Goal: Task Accomplishment & Management: Manage account settings

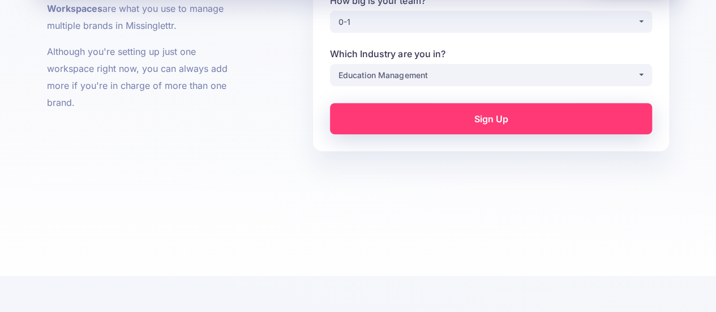
scroll to position [260, 0]
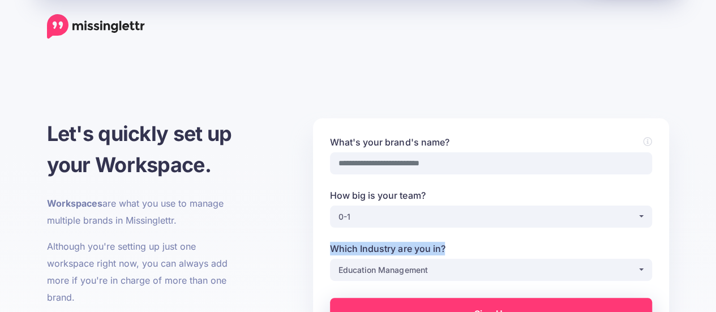
drag, startPoint x: 533, startPoint y: 243, endPoint x: 540, endPoint y: 198, distance: 45.2
click at [540, 198] on div "**********" at bounding box center [491, 208] width 339 height 146
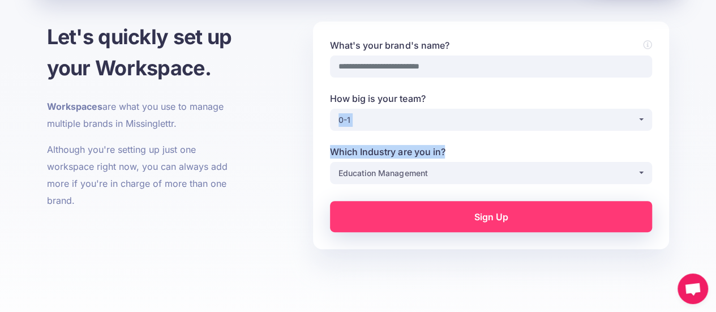
scroll to position [97, 0]
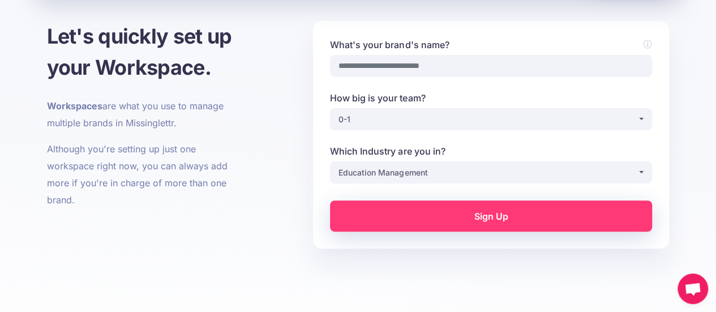
click at [545, 189] on form "**********" at bounding box center [491, 135] width 322 height 194
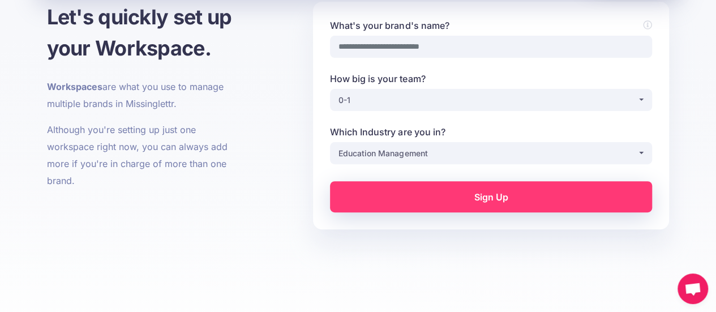
scroll to position [103, 0]
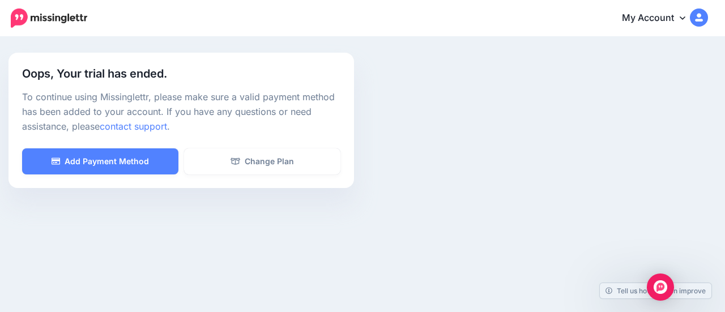
click at [675, 17] on link "My Account" at bounding box center [658, 19] width 97 height 28
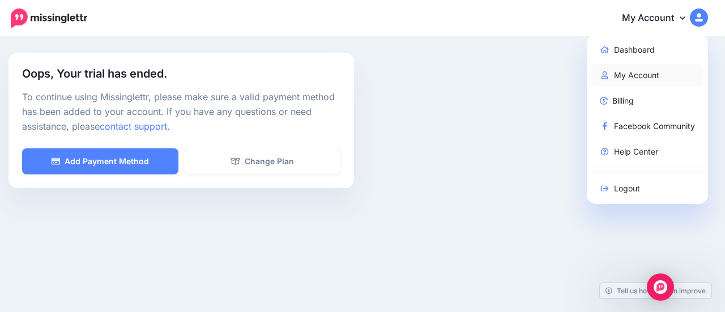
click at [657, 74] on link "My Account" at bounding box center [647, 75] width 113 height 22
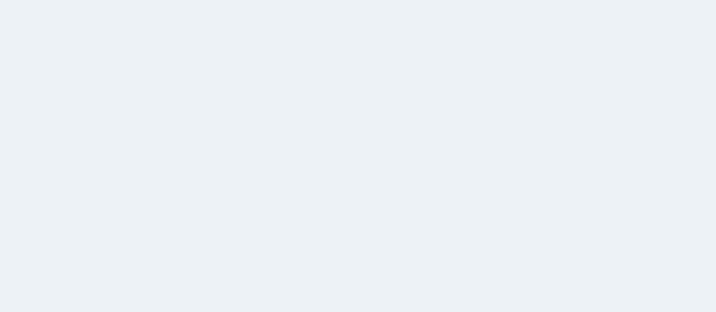
select select
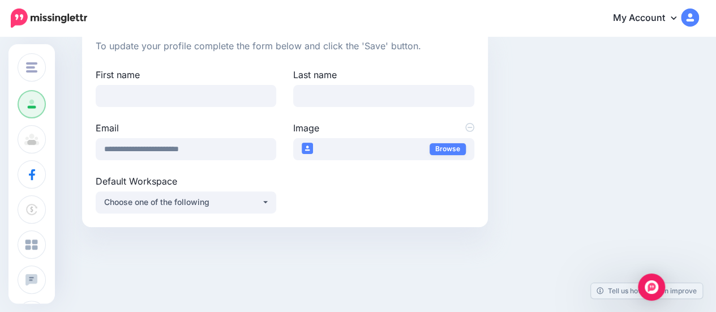
click at [699, 22] on img at bounding box center [690, 17] width 18 height 18
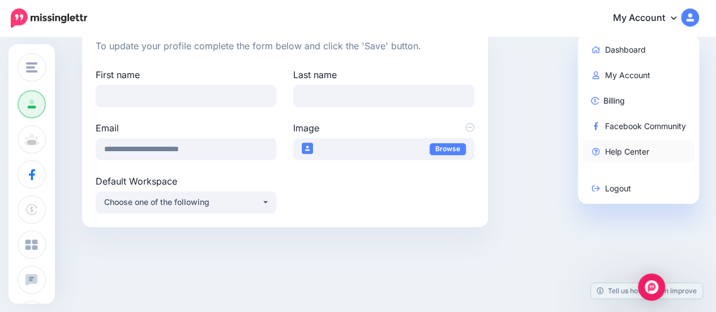
click at [627, 147] on link "Help Center" at bounding box center [639, 151] width 113 height 22
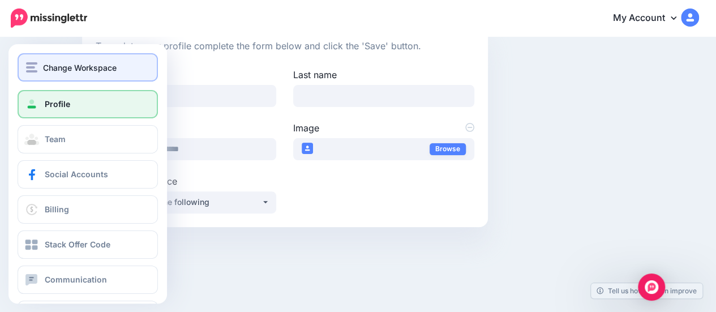
click at [75, 67] on span "Change Workspace" at bounding box center [80, 67] width 74 height 13
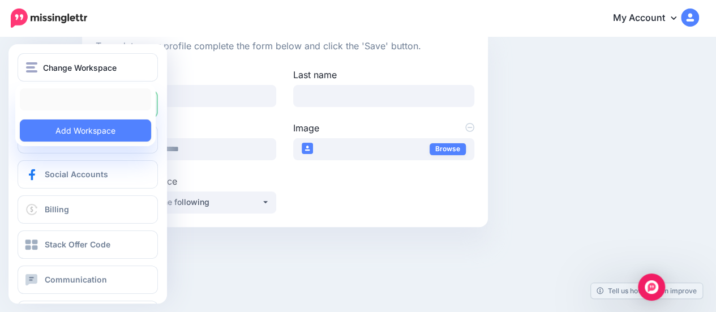
click at [92, 89] on link at bounding box center [85, 99] width 131 height 22
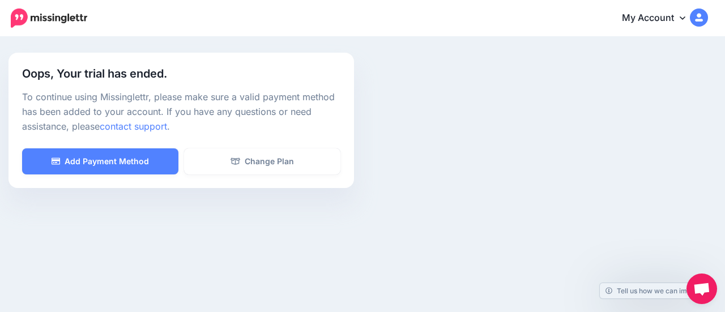
click at [704, 25] on link "My Account" at bounding box center [658, 19] width 97 height 28
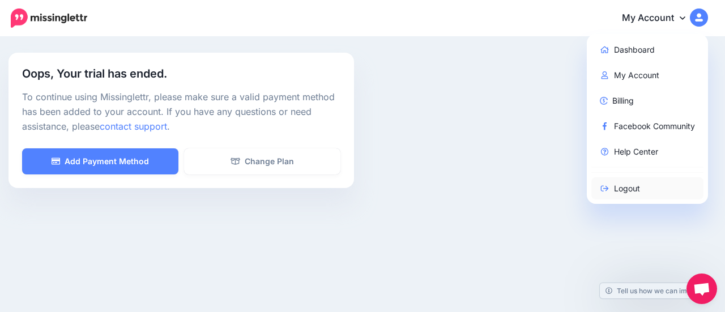
click at [653, 194] on link "Logout" at bounding box center [647, 188] width 113 height 22
